Goal: Information Seeking & Learning: Learn about a topic

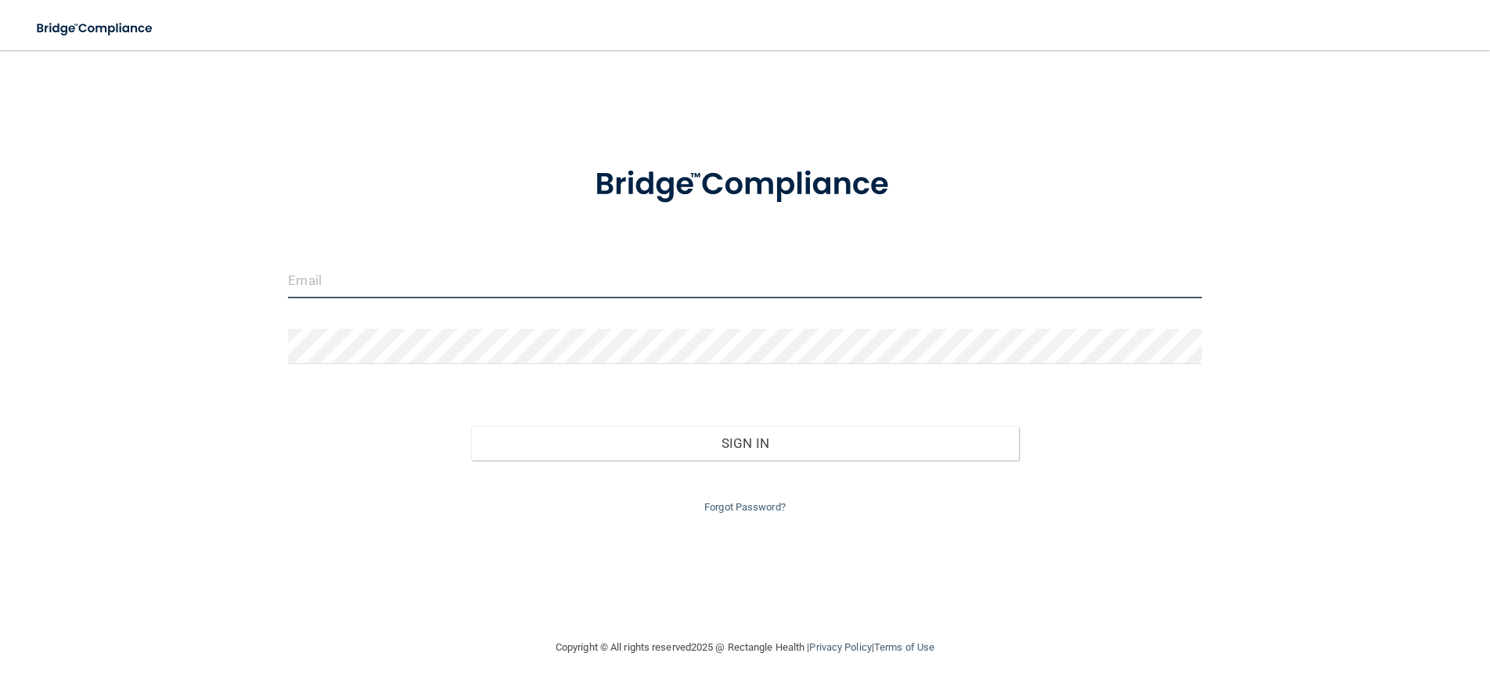
click at [346, 292] on input "email" at bounding box center [744, 280] width 913 height 35
type input "[EMAIL_ADDRESS][DOMAIN_NAME]"
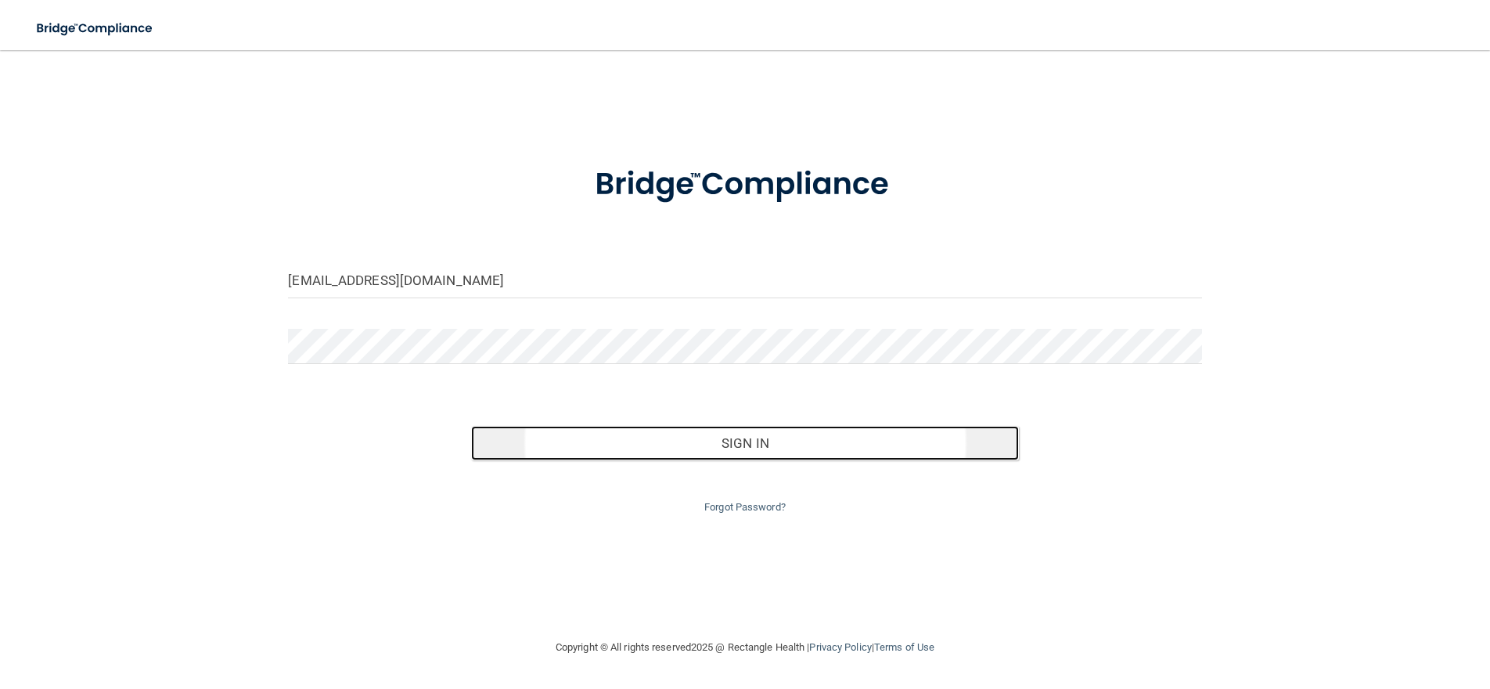
click at [755, 444] on button "Sign In" at bounding box center [745, 443] width 548 height 34
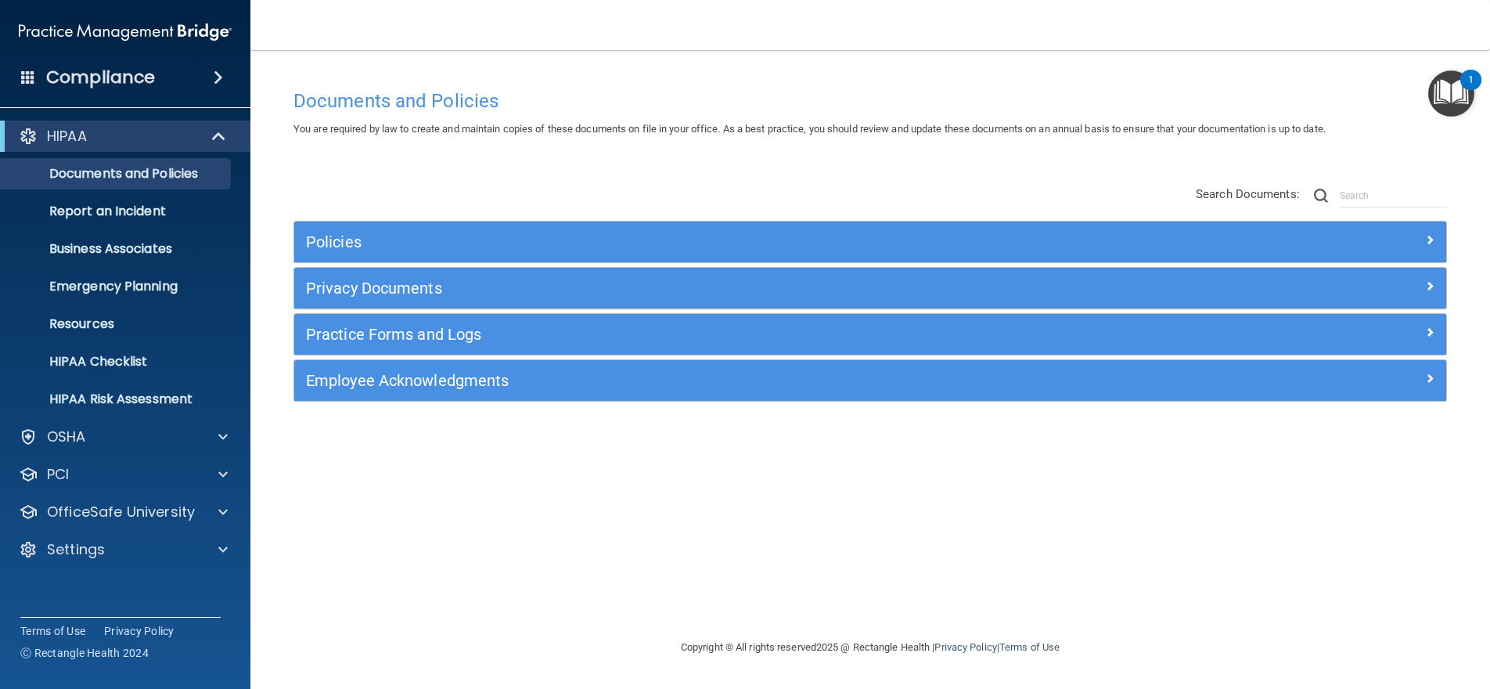
click at [1452, 94] on img "Open Resource Center, 1 new notification" at bounding box center [1451, 93] width 46 height 46
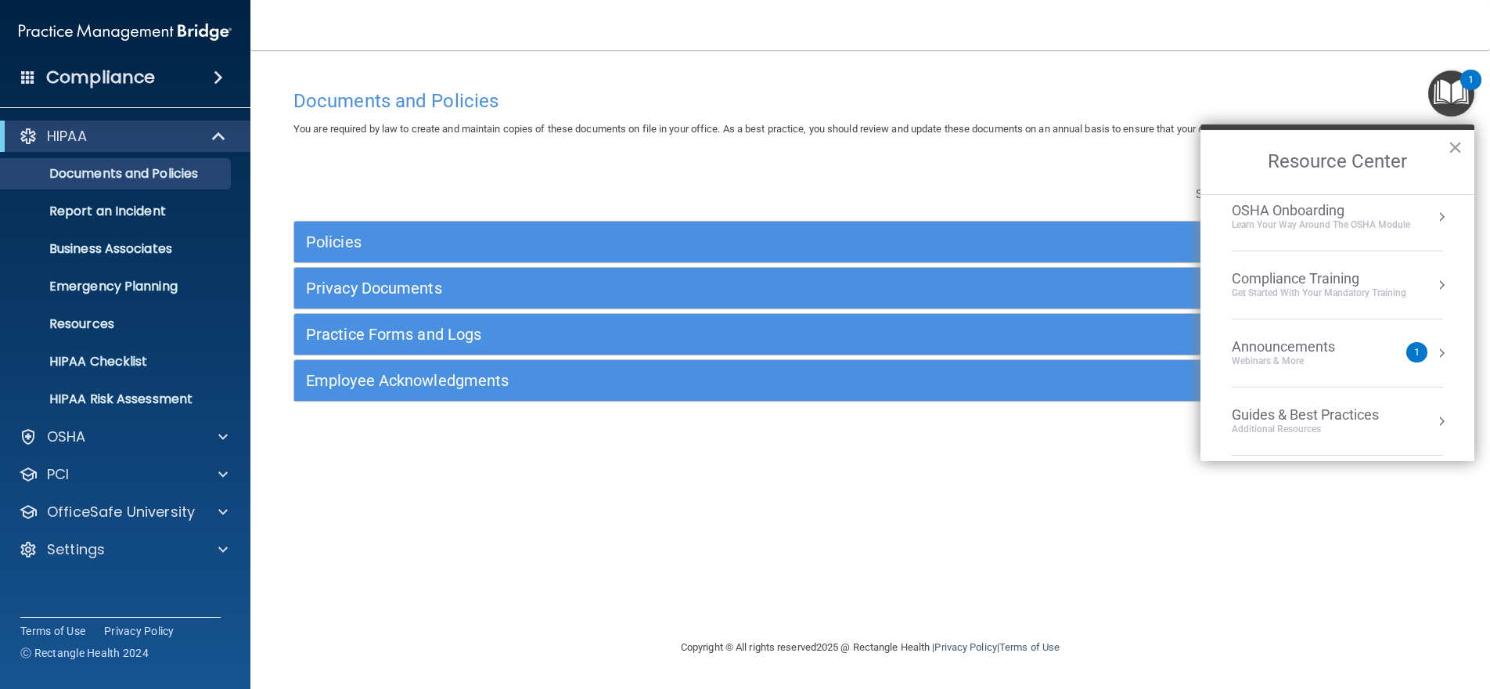
scroll to position [224, 0]
click at [1434, 280] on button "Resource Center" at bounding box center [1442, 277] width 16 height 16
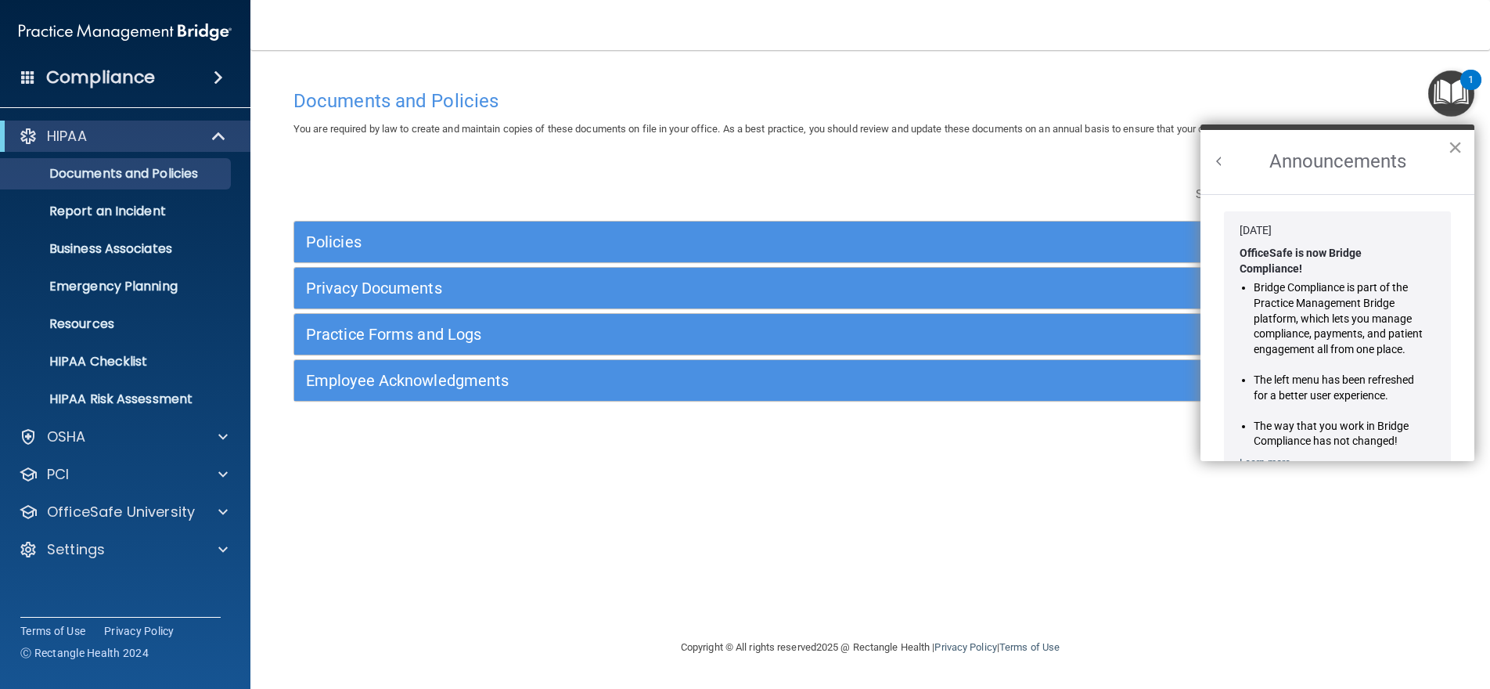
click at [1457, 145] on button "×" at bounding box center [1455, 147] width 15 height 25
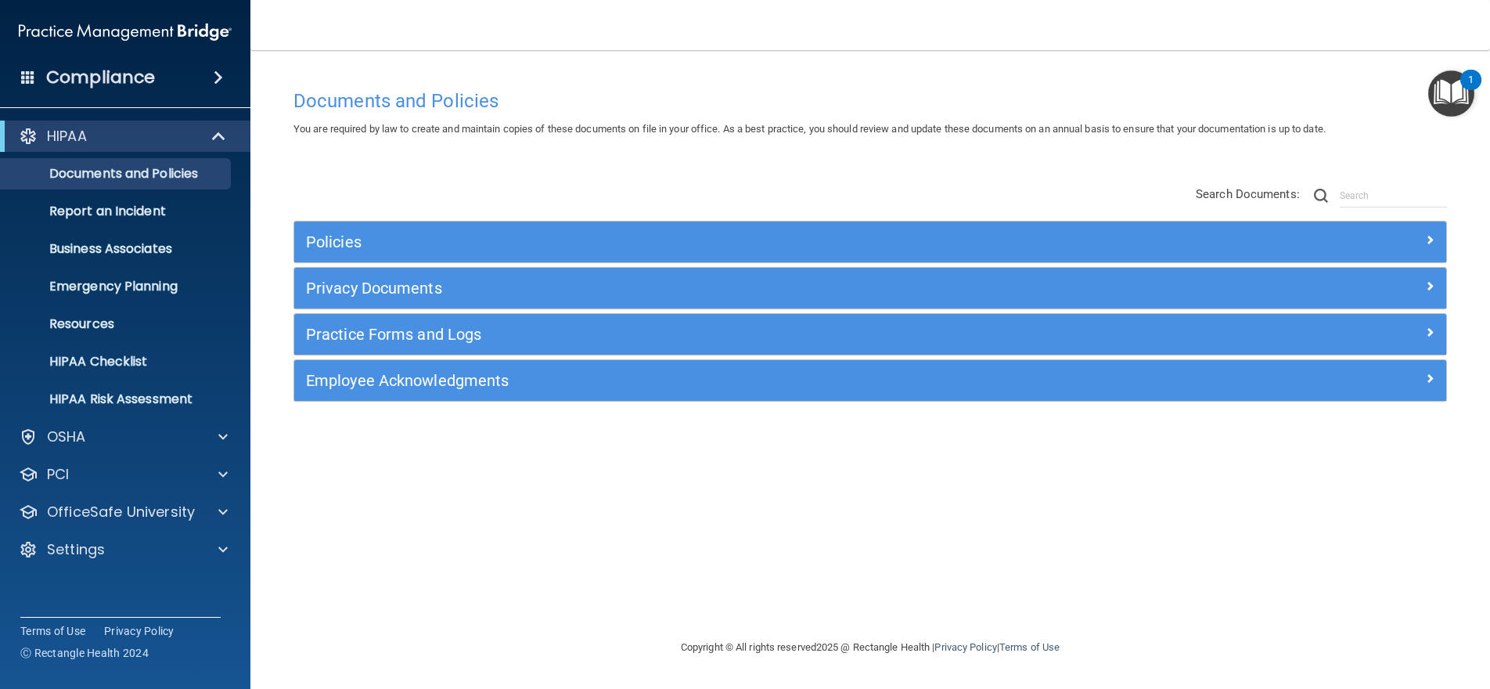
drag, startPoint x: 1331, startPoint y: 81, endPoint x: 1357, endPoint y: 86, distance: 26.4
click at [1351, 85] on div "Documents and Policies" at bounding box center [870, 100] width 1177 height 38
click at [1445, 100] on img "Open Resource Center, 1 new notification" at bounding box center [1451, 93] width 46 height 46
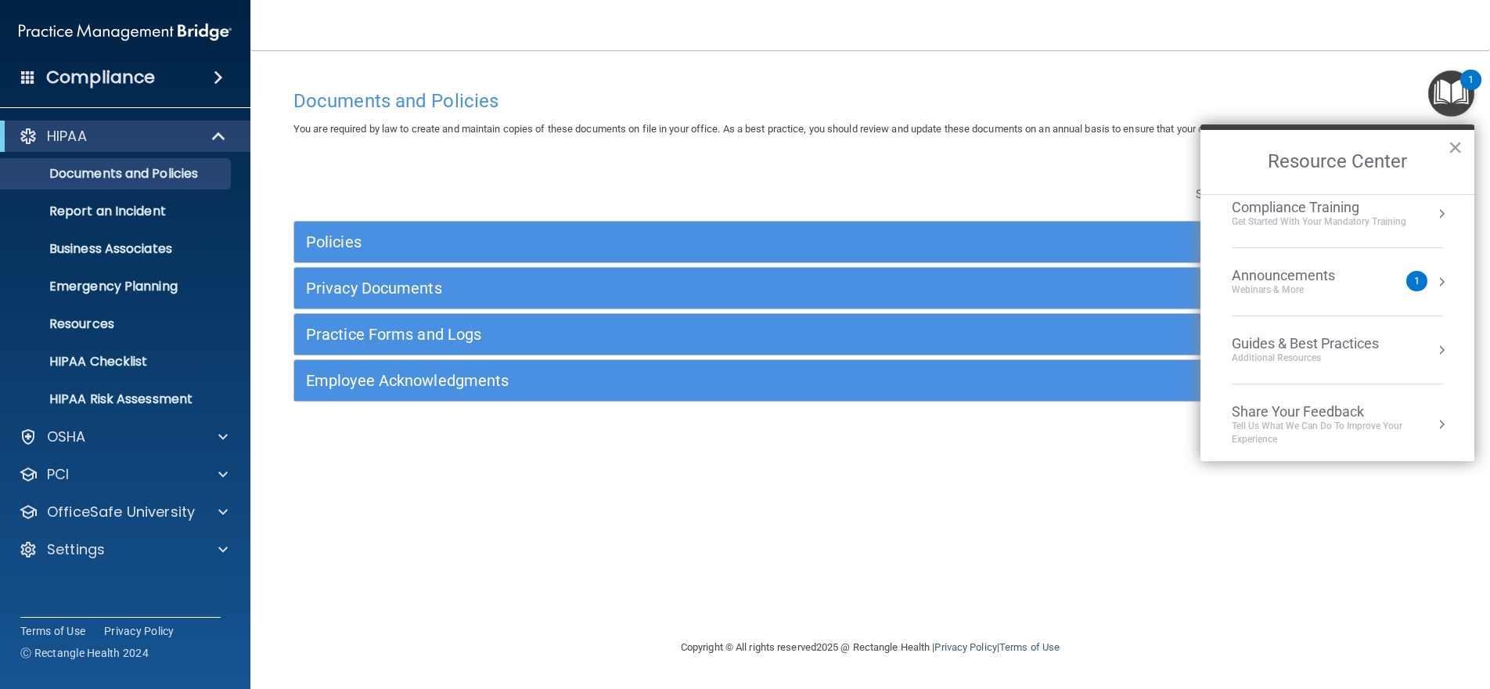
scroll to position [221, 0]
click at [1280, 284] on div "Webinars & More" at bounding box center [1299, 288] width 135 height 13
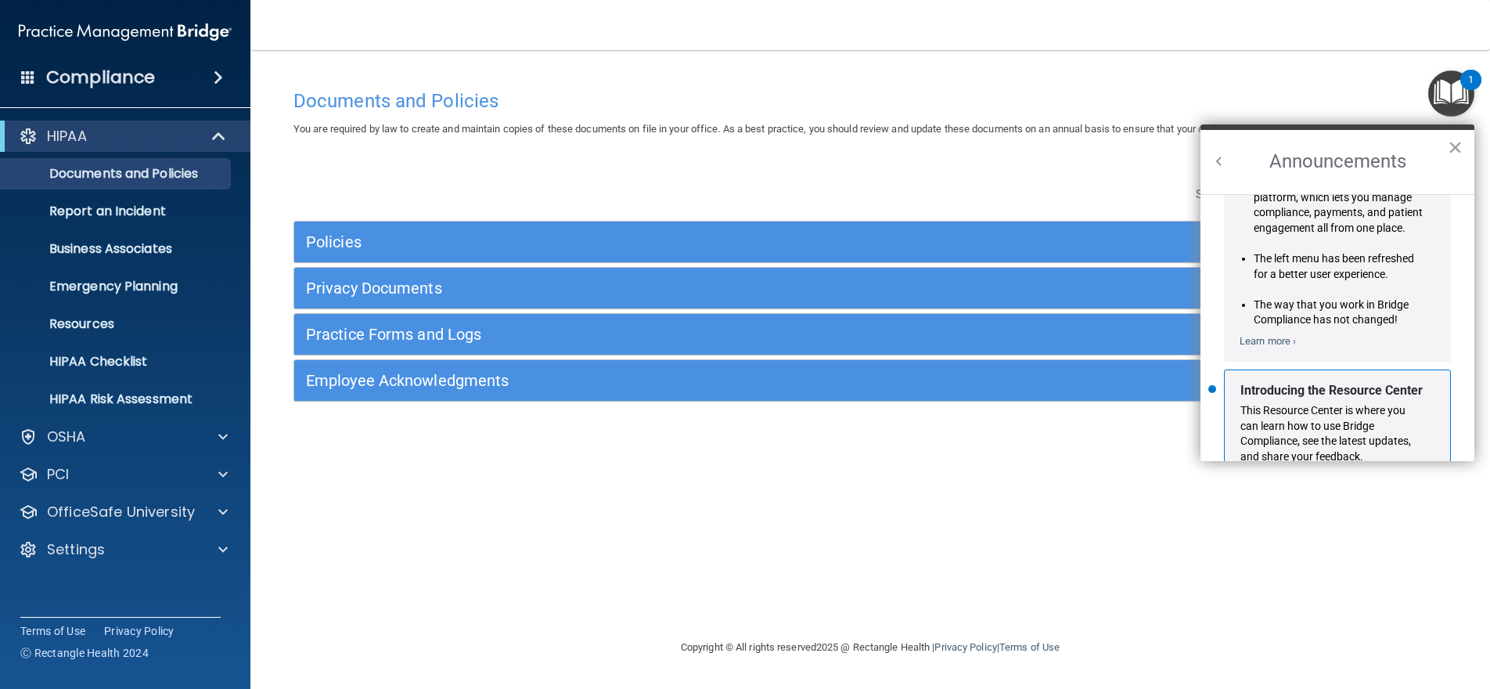
scroll to position [275, 0]
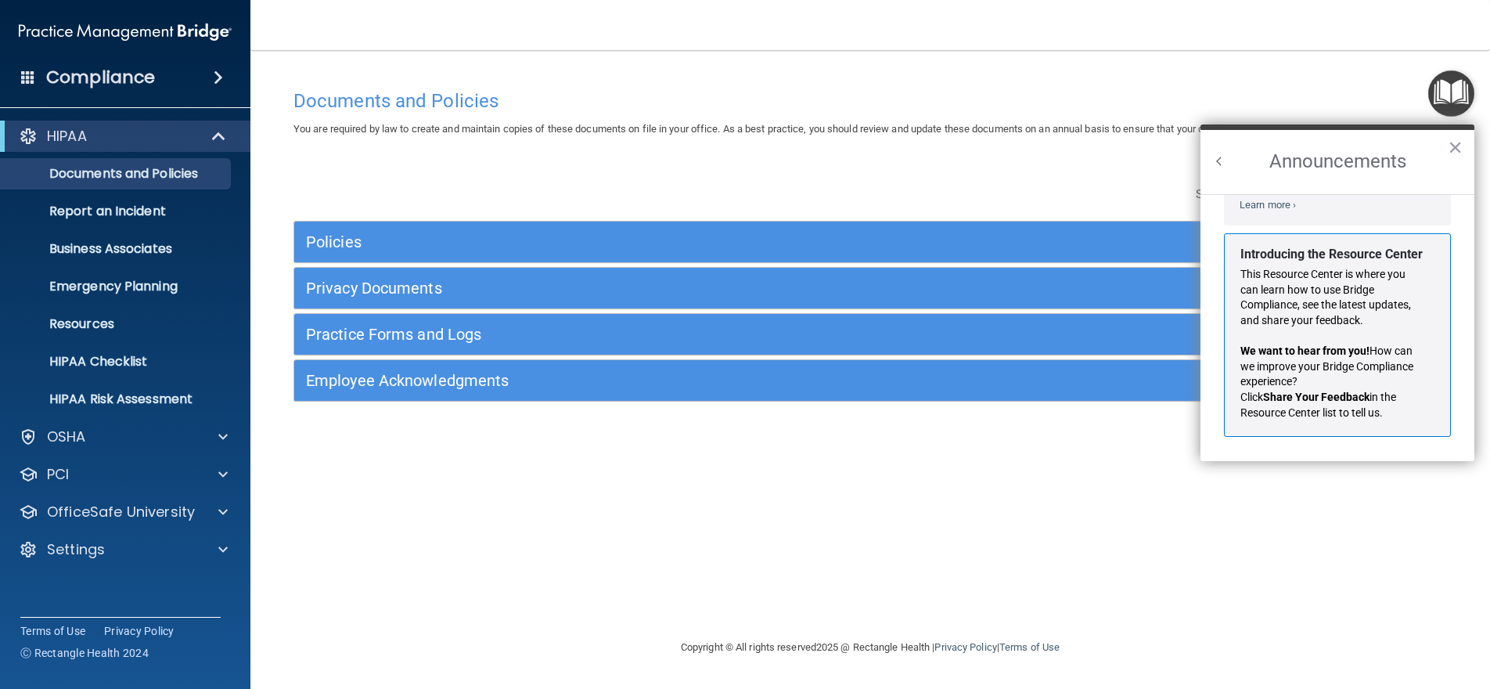
click at [1326, 264] on div "This Resource Center is where you can learn how to use Bridge Compliance, see t…" at bounding box center [1331, 341] width 182 height 157
drag, startPoint x: 1452, startPoint y: 145, endPoint x: 1379, endPoint y: 146, distance: 73.6
click at [1452, 146] on button "×" at bounding box center [1455, 147] width 15 height 25
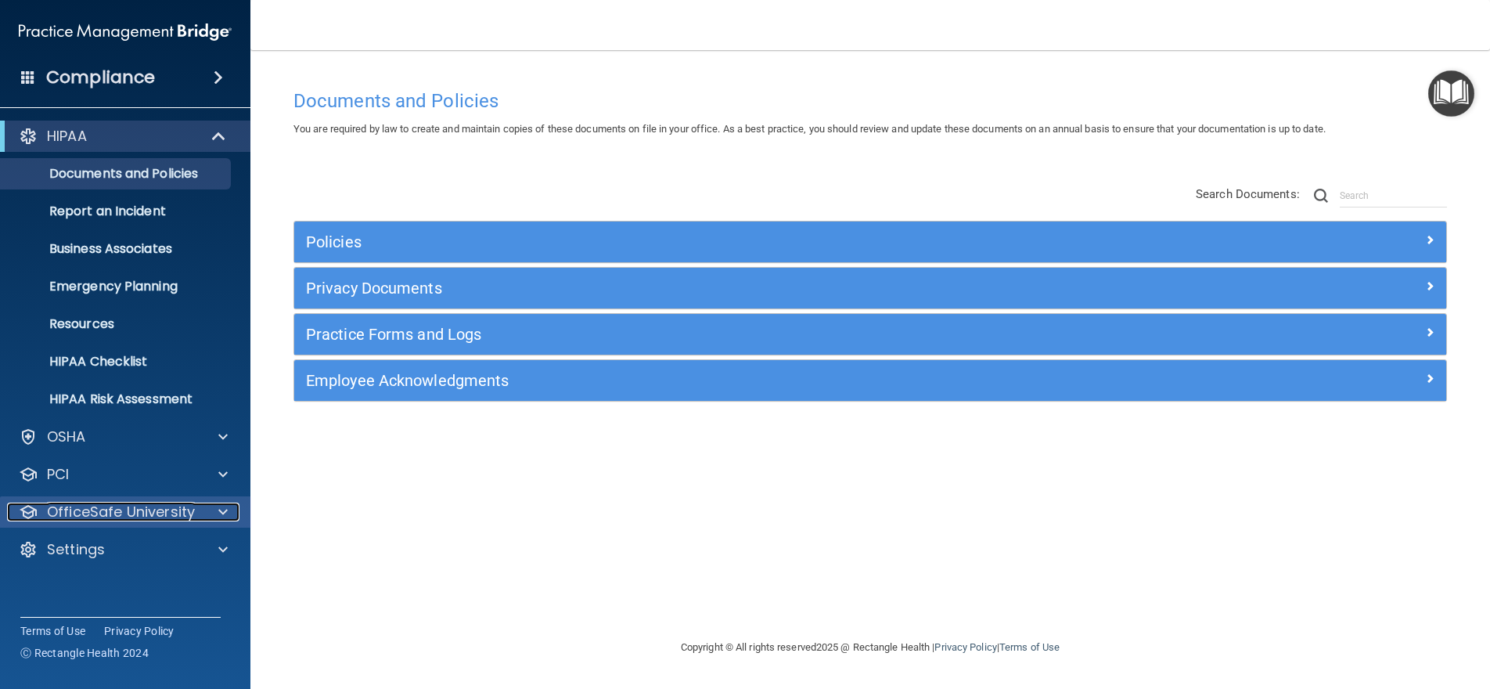
click at [117, 515] on p "OfficeSafe University" at bounding box center [121, 511] width 148 height 19
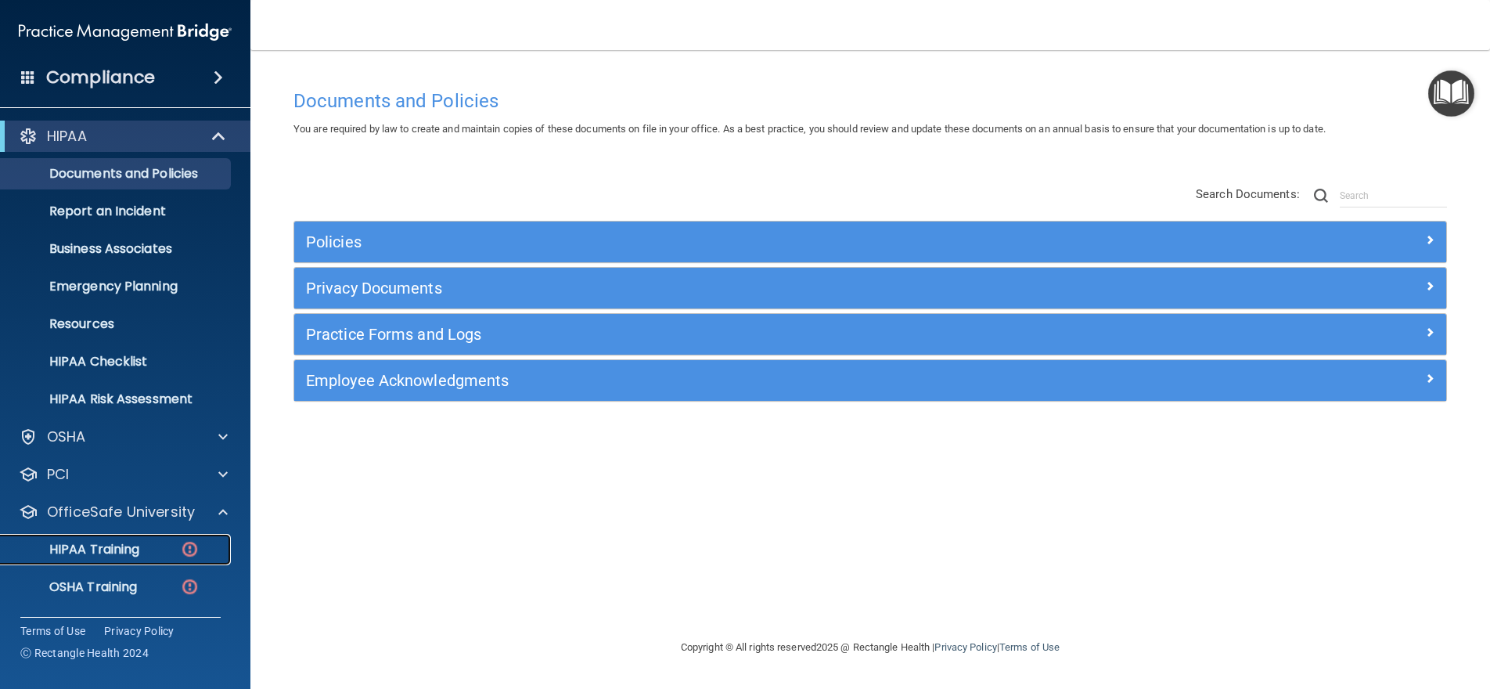
click at [122, 548] on p "HIPAA Training" at bounding box center [74, 550] width 129 height 16
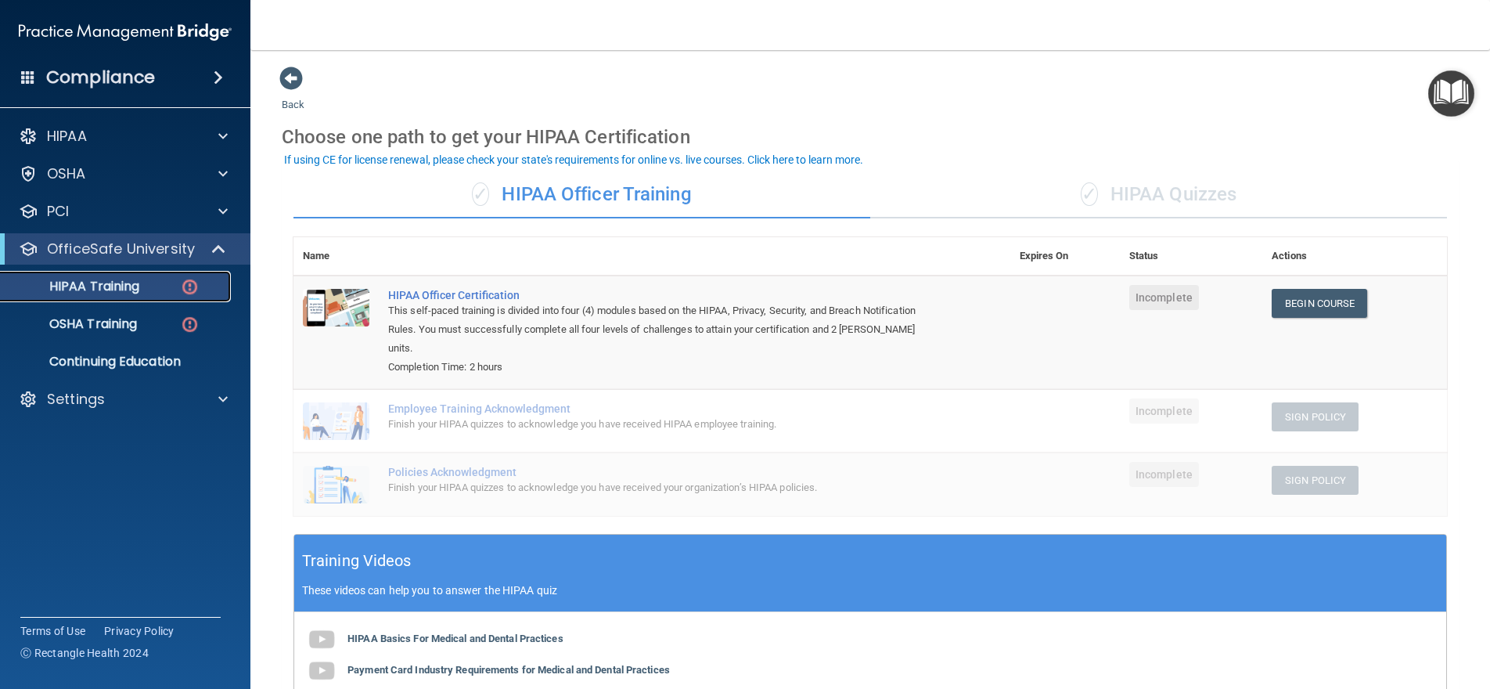
click at [102, 289] on p "HIPAA Training" at bounding box center [74, 287] width 129 height 16
click at [98, 319] on p "OSHA Training" at bounding box center [73, 324] width 127 height 16
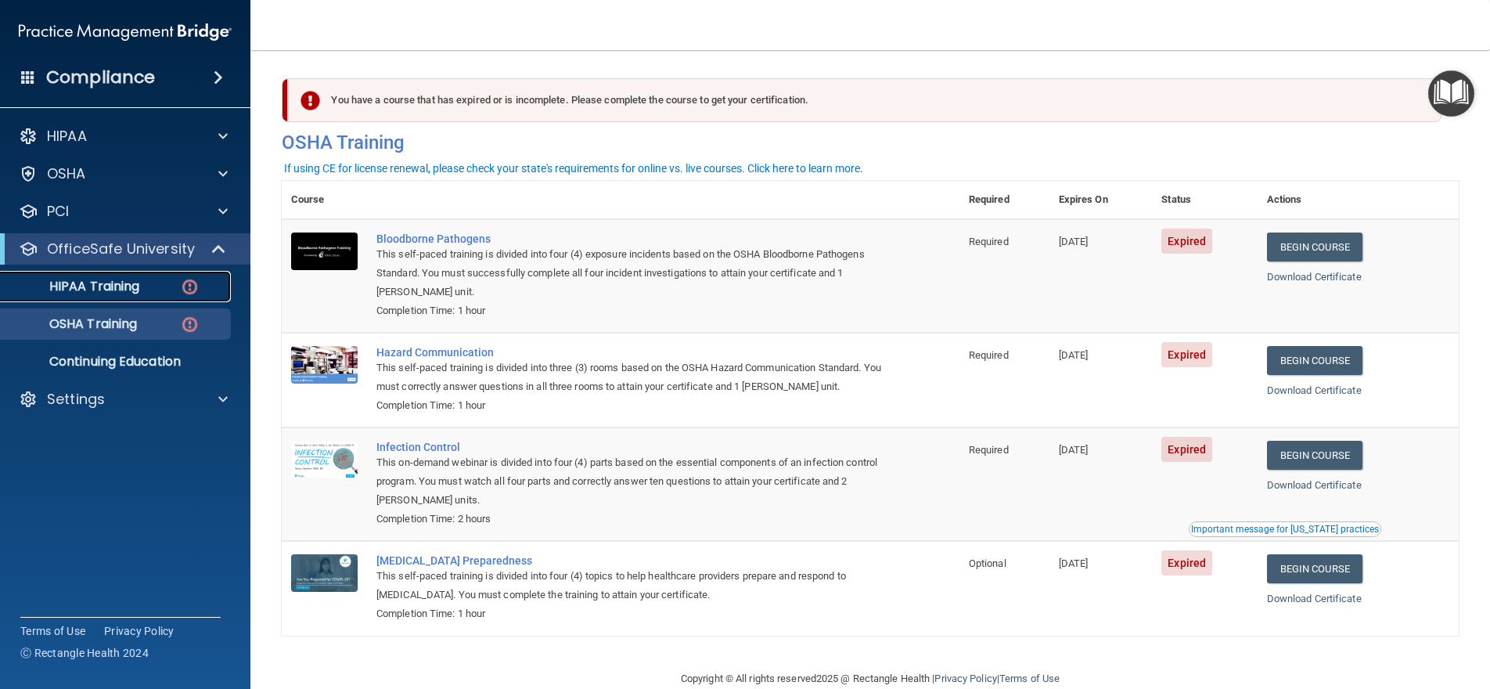
click at [99, 289] on p "HIPAA Training" at bounding box center [74, 287] width 129 height 16
